Goal: Task Accomplishment & Management: Use online tool/utility

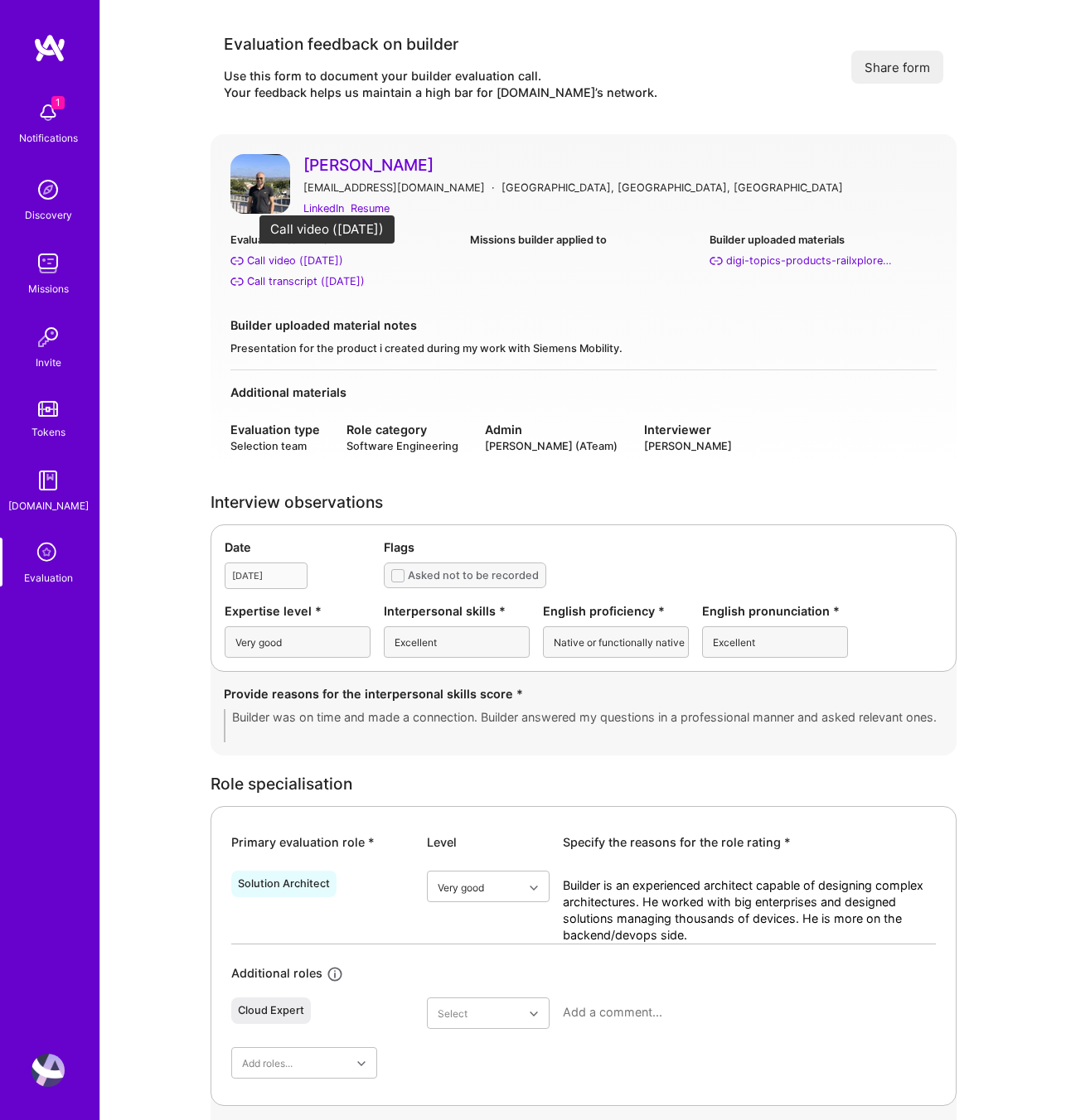
click at [275, 260] on div "Call video (Jul 03, 2025)" at bounding box center [294, 261] width 96 height 17
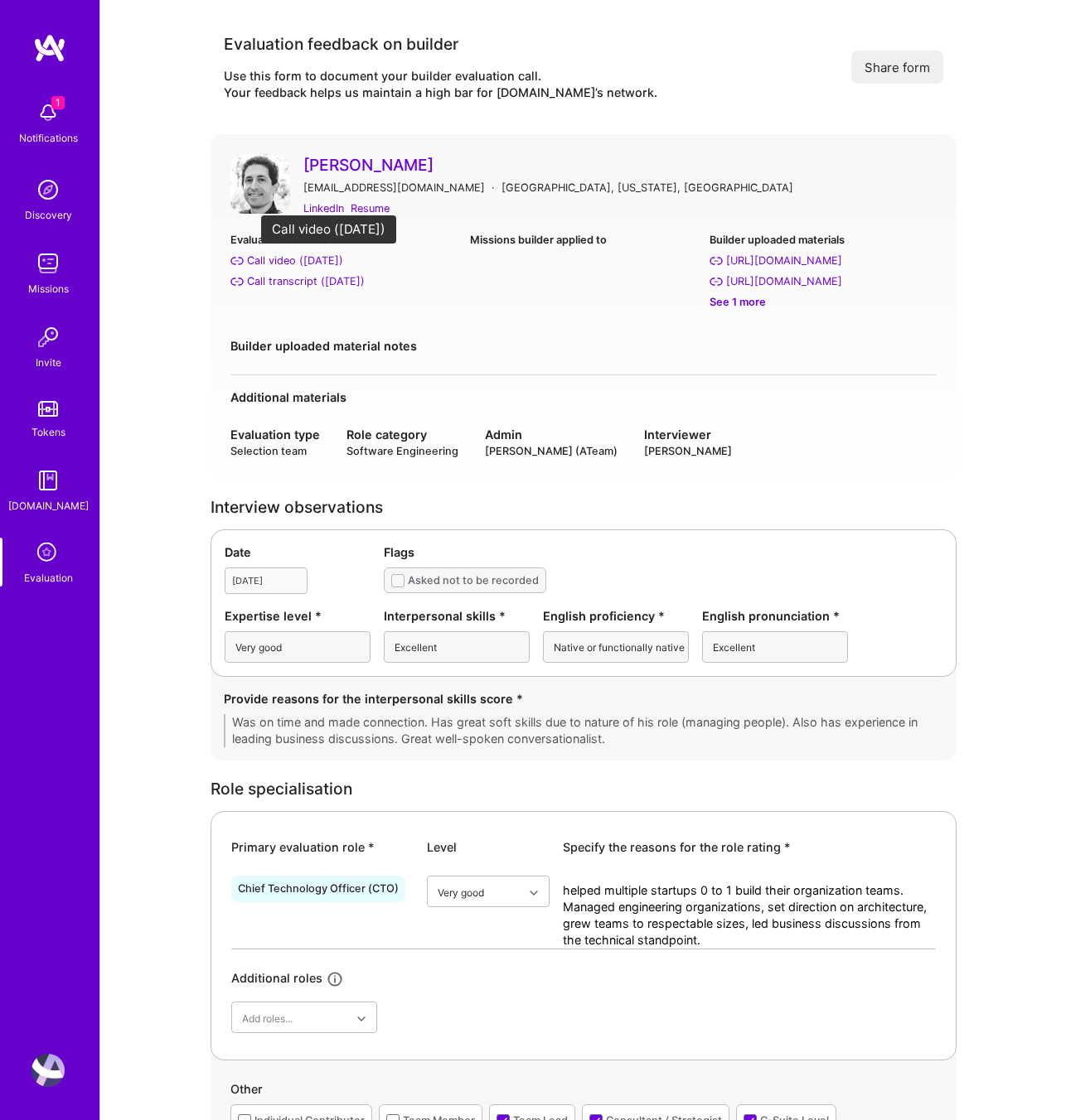
click at [268, 261] on div "Call video (Jul 31, 2025)" at bounding box center [294, 261] width 96 height 17
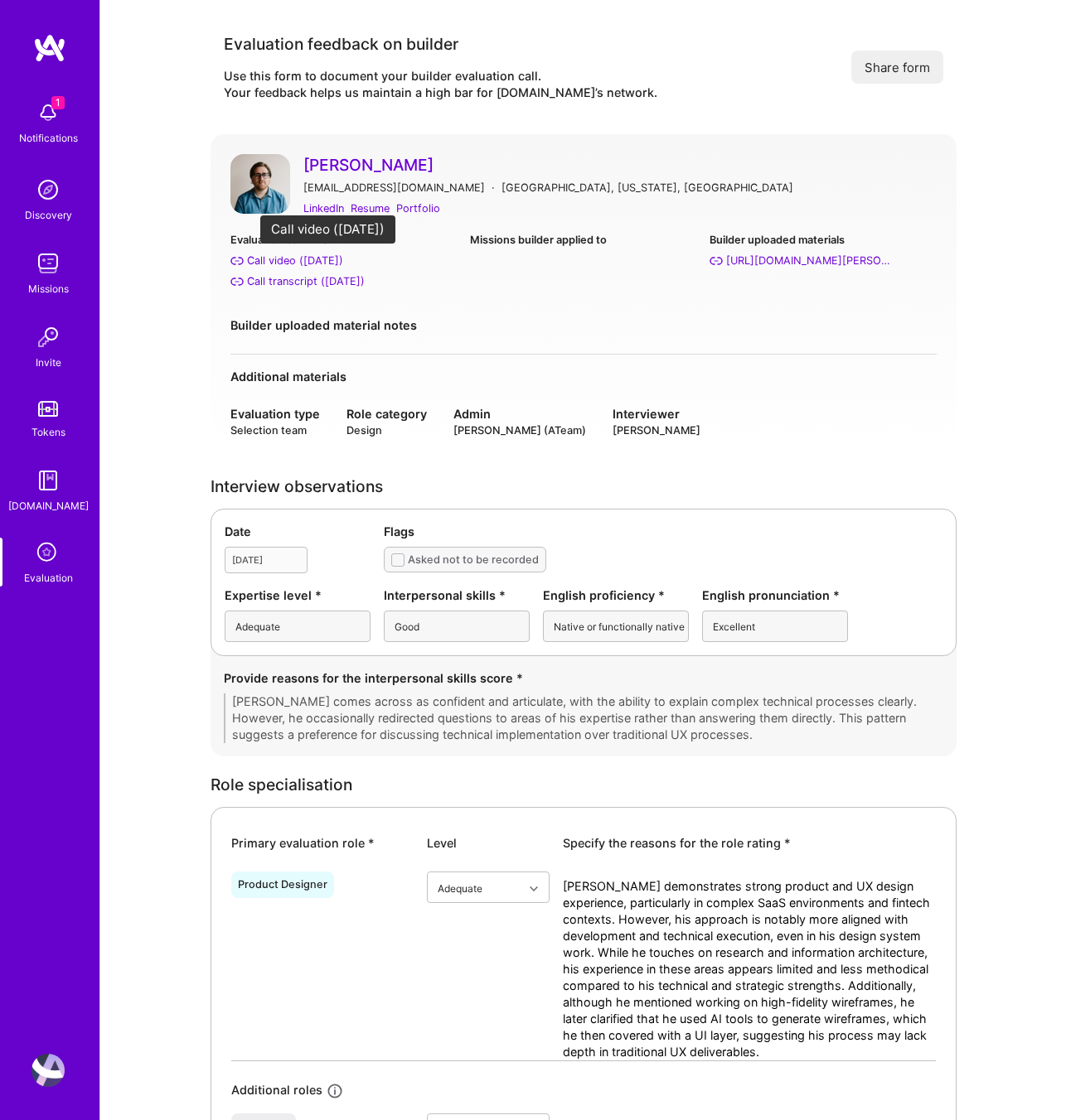
click at [292, 256] on div "Call video (Jul 22, 2025)" at bounding box center [294, 261] width 96 height 17
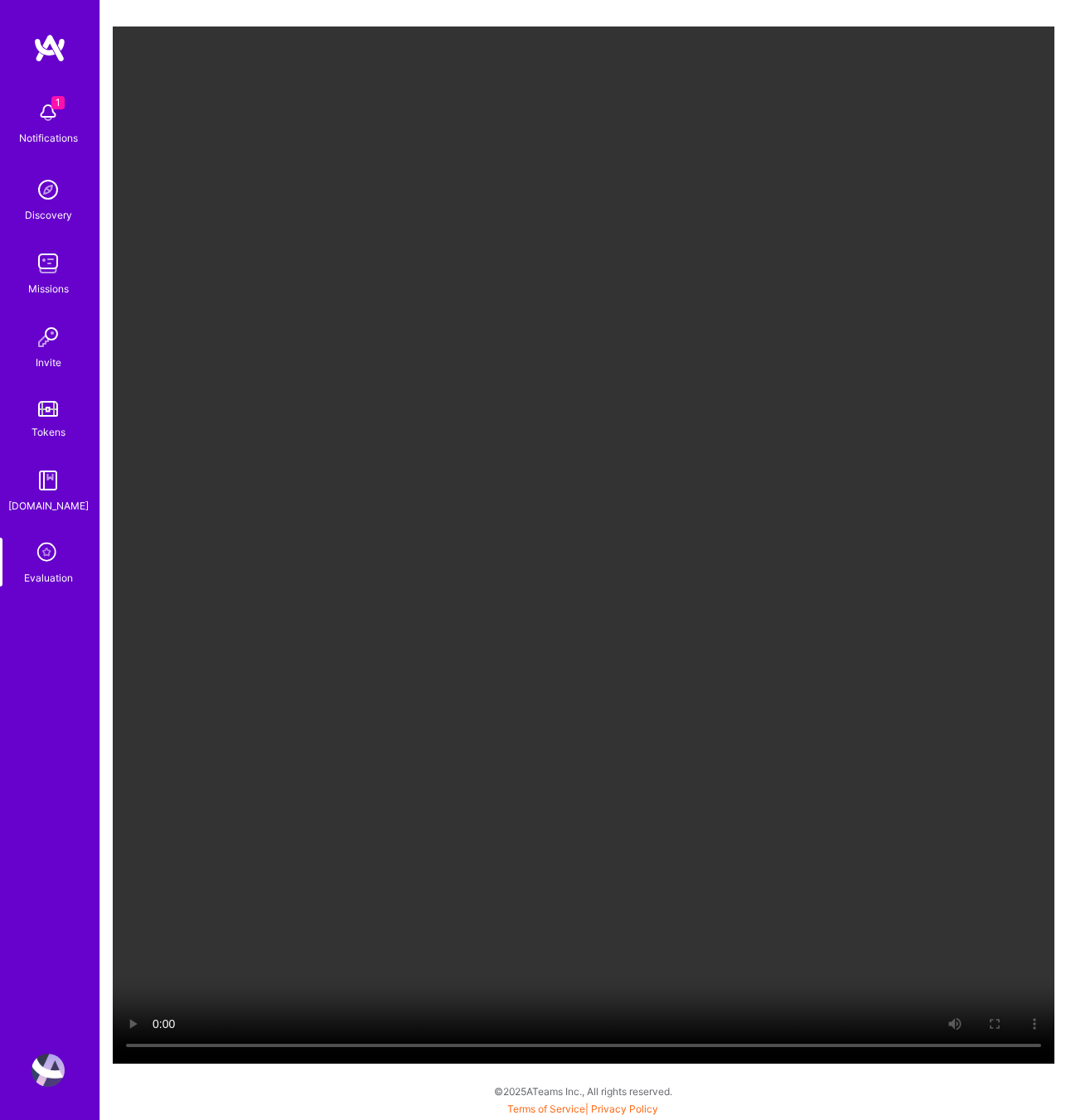
click at [717, 820] on video "Your browser does not support the video tag." at bounding box center [583, 545] width 942 height 1037
